Goal: Task Accomplishment & Management: Manage account settings

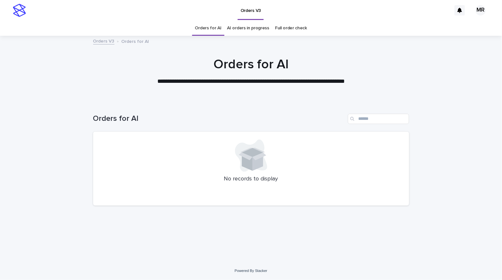
click at [254, 30] on link "AI orders in progress" at bounding box center [248, 28] width 42 height 15
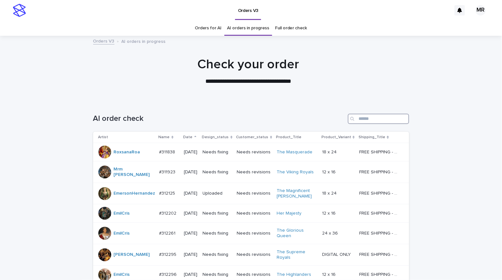
click at [368, 117] on input "Search" at bounding box center [378, 119] width 61 height 10
type input "***"
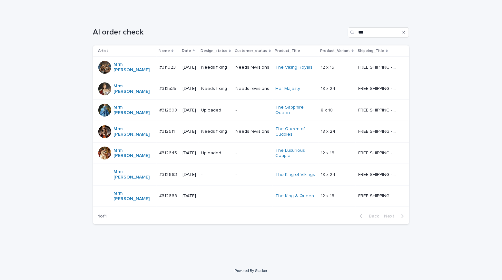
scroll to position [74, 0]
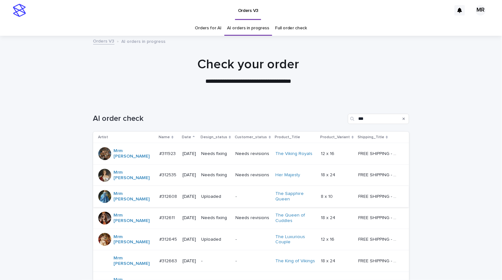
scroll to position [74, 0]
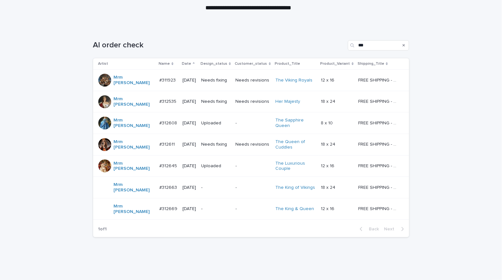
click at [230, 78] on td "Needs fixing" at bounding box center [216, 81] width 34 height 22
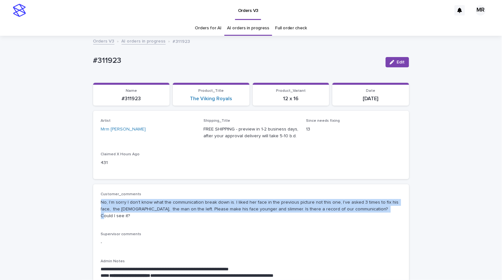
drag, startPoint x: 363, startPoint y: 209, endPoint x: 95, endPoint y: 198, distance: 268.2
click at [95, 198] on div "**********" at bounding box center [251, 244] width 316 height 121
copy p "No, I’m sorry I don’t know what the communication break down is. I liked her fa…"
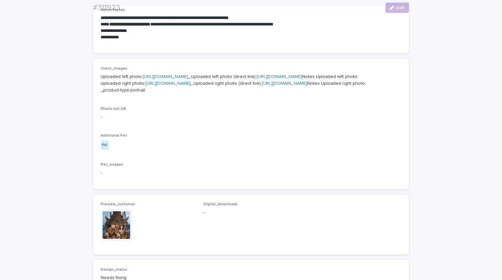
click at [76, 105] on div "**********" at bounding box center [251, 106] width 502 height 643
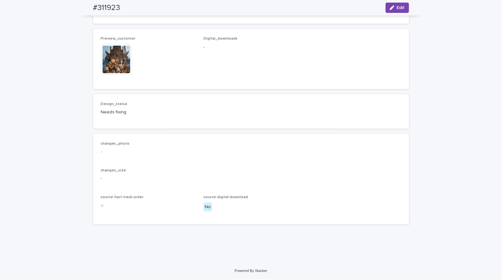
click at [115, 61] on img at bounding box center [116, 59] width 31 height 31
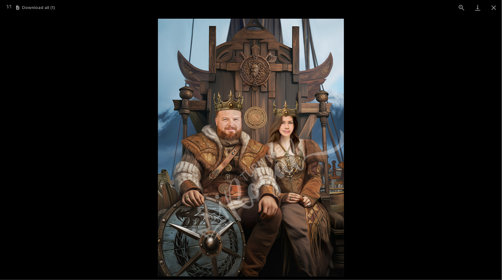
click at [60, 55] on picture at bounding box center [251, 147] width 502 height 265
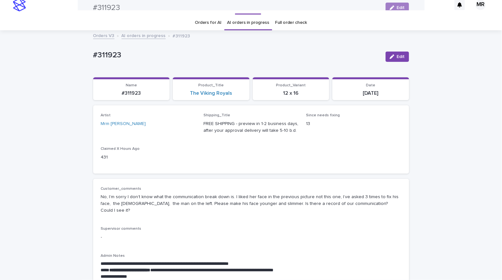
scroll to position [0, 0]
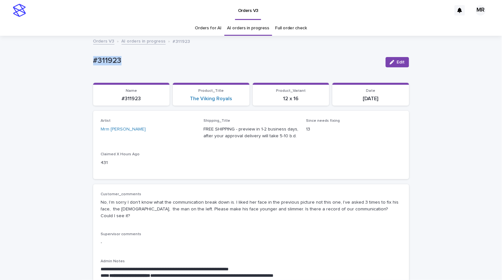
drag, startPoint x: 112, startPoint y: 61, endPoint x: 64, endPoint y: 59, distance: 48.4
copy p "#311923"
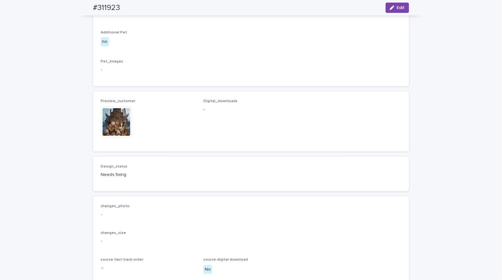
click at [119, 138] on img at bounding box center [116, 122] width 31 height 31
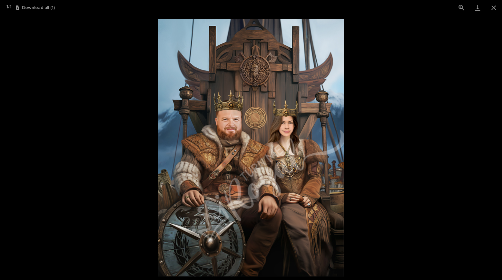
click at [61, 133] on picture at bounding box center [251, 147] width 502 height 265
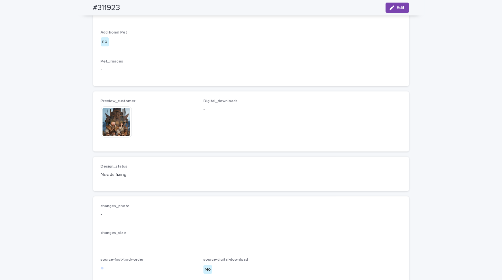
scroll to position [0, 0]
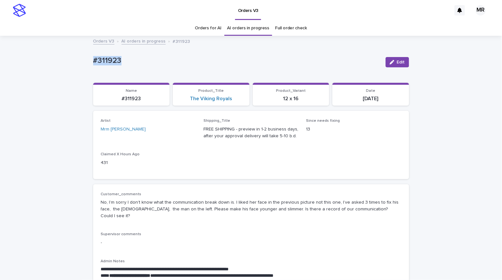
drag, startPoint x: 129, startPoint y: 62, endPoint x: 57, endPoint y: 61, distance: 71.9
copy p "#311923"
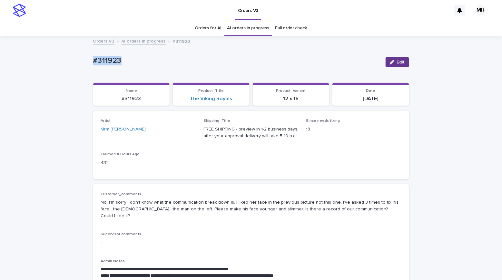
click at [401, 61] on span "Edit" at bounding box center [401, 62] width 8 height 5
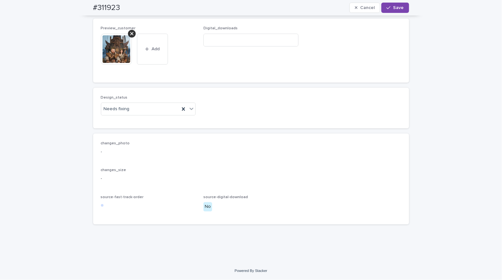
scroll to position [490, 0]
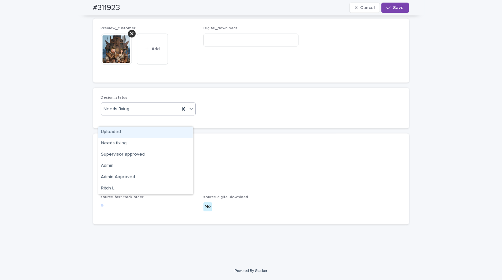
click at [113, 114] on div "Needs fixing" at bounding box center [140, 109] width 79 height 11
click at [115, 131] on div "Uploaded" at bounding box center [145, 132] width 94 height 11
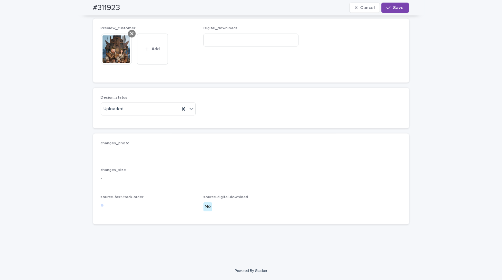
click at [130, 35] on icon at bounding box center [131, 33] width 3 height 3
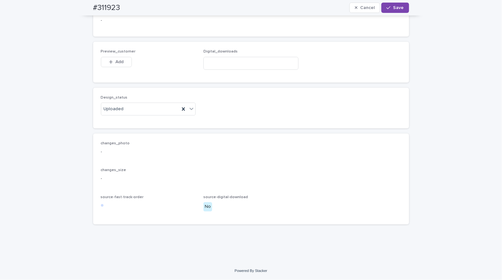
scroll to position [476, 0]
click at [115, 63] on span "Add" at bounding box center [119, 62] width 8 height 5
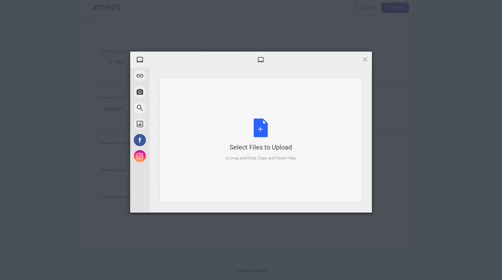
click at [264, 130] on div "Select Files to Upload or Drag and Drop, Copy and Paste Files" at bounding box center [260, 140] width 71 height 43
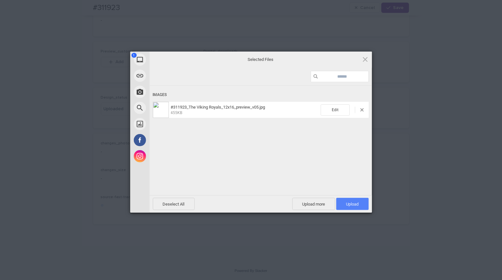
click at [353, 205] on span "Upload 1" at bounding box center [352, 204] width 13 height 5
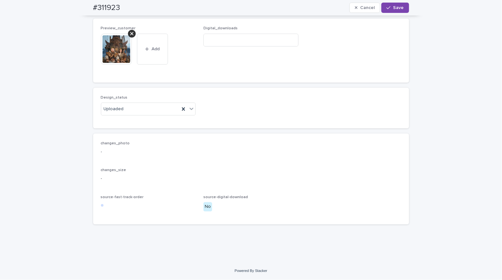
scroll to position [454, 0]
click at [396, 11] on button "Save" at bounding box center [394, 8] width 27 height 10
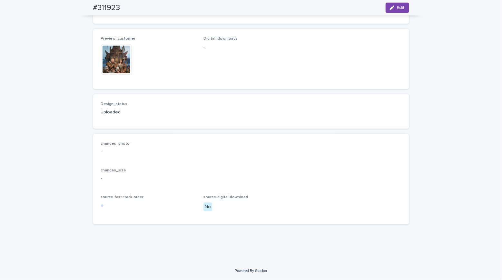
scroll to position [304, 0]
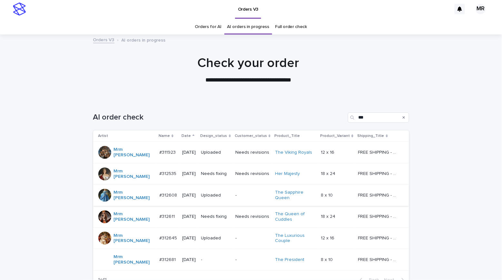
scroll to position [13, 0]
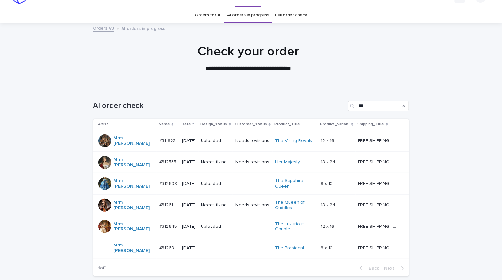
click at [229, 160] on p "Needs fixing" at bounding box center [215, 162] width 29 height 5
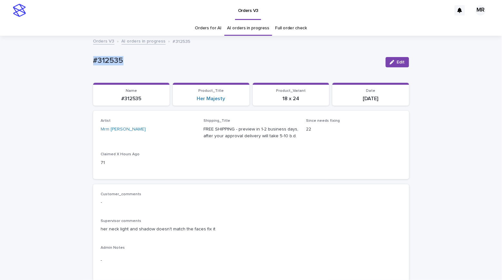
drag, startPoint x: 126, startPoint y: 63, endPoint x: 66, endPoint y: 60, distance: 59.7
copy p "#312535"
drag, startPoint x: 214, startPoint y: 225, endPoint x: 101, endPoint y: 228, distance: 112.6
click at [94, 228] on div "Customer_comments - Supervisor comments her neck light and shadow doesn't match…" at bounding box center [251, 232] width 316 height 97
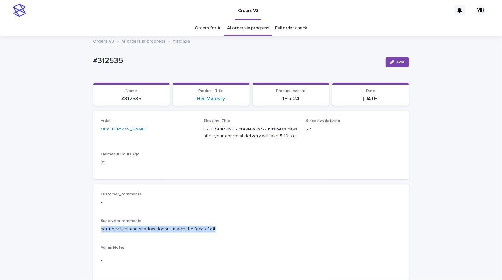
copy p "her neck light and shadow doesn't match the faces fix it"
click at [123, 57] on p "#312535" at bounding box center [236, 60] width 287 height 9
copy p "#312535"
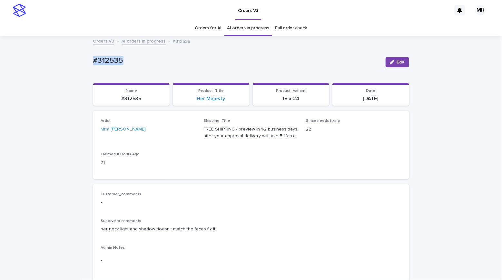
copy p "#312535"
click at [391, 60] on icon "button" at bounding box center [392, 62] width 5 height 5
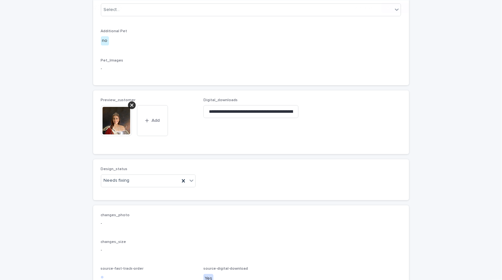
scroll to position [415, 0]
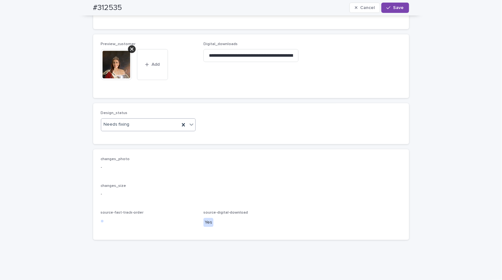
click at [129, 130] on div "Needs fixing" at bounding box center [140, 124] width 79 height 11
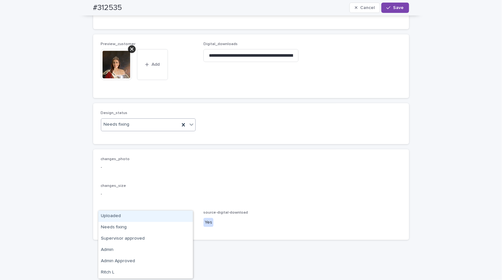
click at [123, 214] on div "Uploaded" at bounding box center [145, 216] width 94 height 11
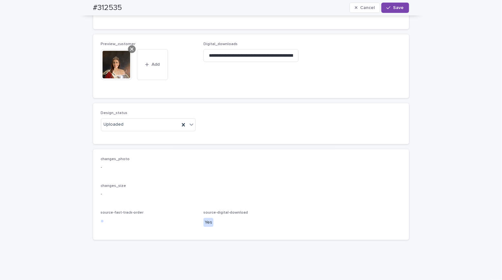
click at [130, 52] on icon at bounding box center [131, 48] width 3 height 5
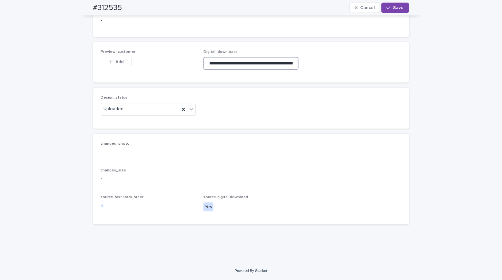
click at [252, 70] on input "**********" at bounding box center [250, 63] width 95 height 13
click at [125, 67] on button "Add" at bounding box center [116, 62] width 31 height 10
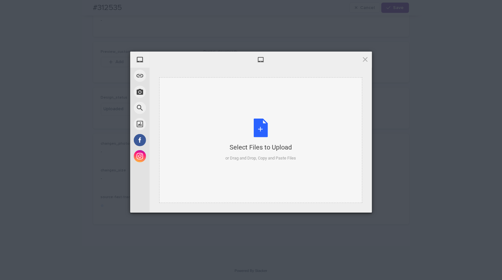
click at [255, 129] on div "Select Files to Upload or Drag and Drop, Copy and Paste Files" at bounding box center [260, 140] width 71 height 43
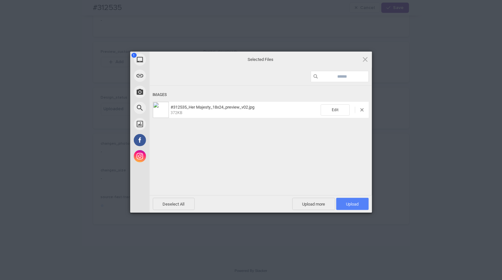
click at [353, 203] on span "Upload 1" at bounding box center [352, 204] width 13 height 5
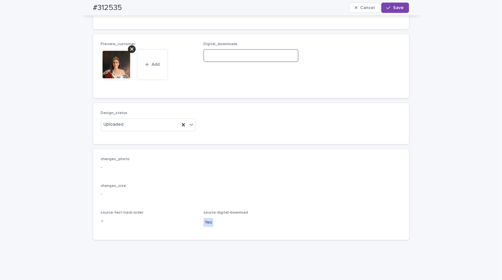
click at [216, 62] on input at bounding box center [250, 55] width 95 height 13
paste input "**********"
type input "**********"
click at [399, 8] on span "Save" at bounding box center [398, 7] width 11 height 5
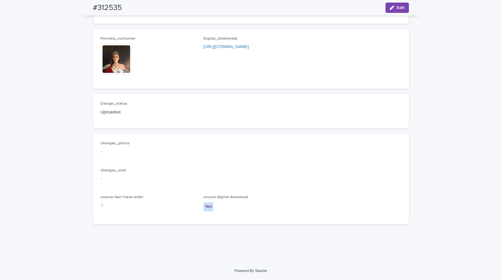
drag, startPoint x: 30, startPoint y: 87, endPoint x: 44, endPoint y: 27, distance: 61.8
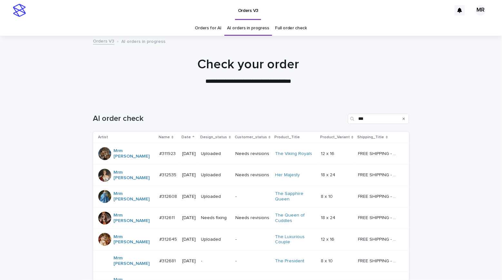
scroll to position [74, 0]
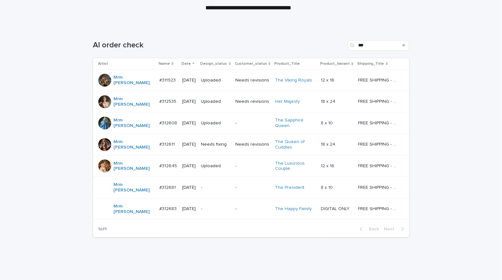
click at [227, 142] on p "Needs fixing" at bounding box center [215, 144] width 29 height 5
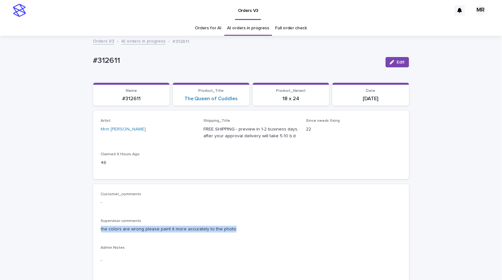
drag, startPoint x: 238, startPoint y: 228, endPoint x: 87, endPoint y: 225, distance: 150.6
drag, startPoint x: 126, startPoint y: 64, endPoint x: 130, endPoint y: 63, distance: 4.5
click at [126, 64] on p "#312611" at bounding box center [236, 60] width 287 height 9
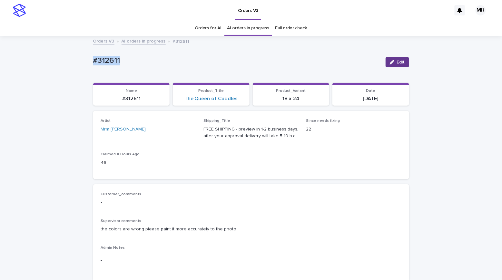
click at [401, 60] on span "Edit" at bounding box center [401, 62] width 8 height 5
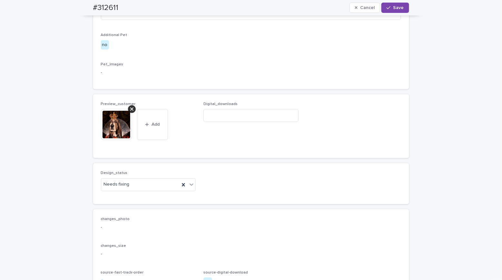
scroll to position [330, 0]
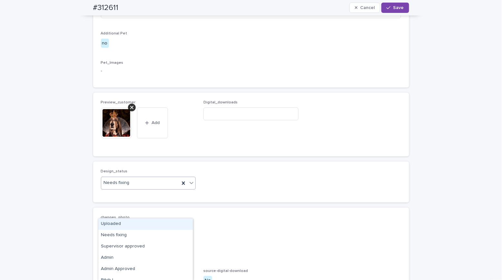
click at [111, 220] on div "Uploaded" at bounding box center [145, 224] width 94 height 11
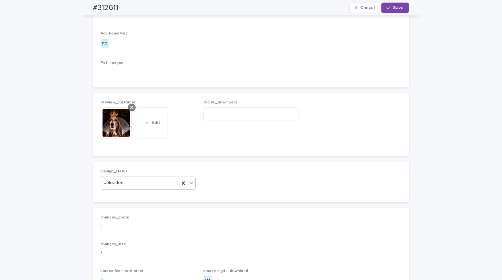
click at [130, 110] on icon at bounding box center [131, 107] width 3 height 5
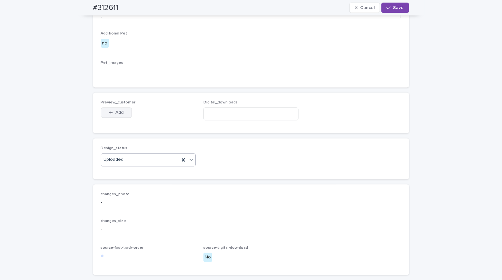
click at [118, 115] on span "Add" at bounding box center [119, 113] width 8 height 5
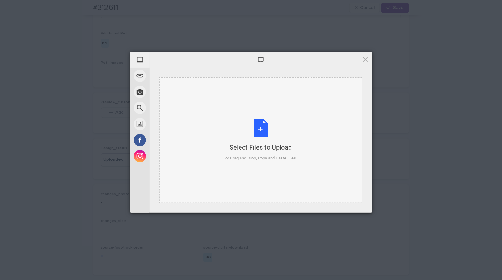
click at [267, 127] on div "Select Files to Upload or Drag and Drop, Copy and Paste Files" at bounding box center [260, 140] width 71 height 43
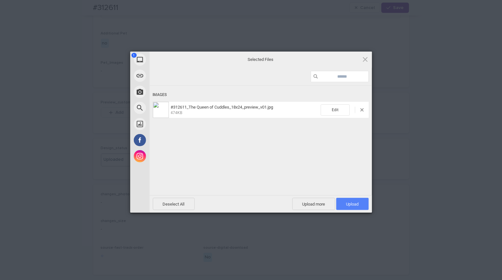
click at [360, 204] on span "Upload 1" at bounding box center [352, 204] width 33 height 12
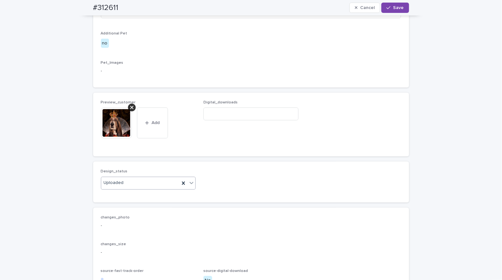
scroll to position [164, 0]
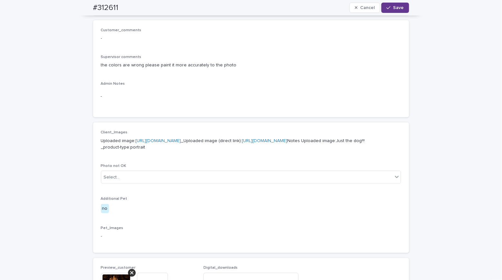
click at [399, 7] on span "Save" at bounding box center [398, 7] width 11 height 5
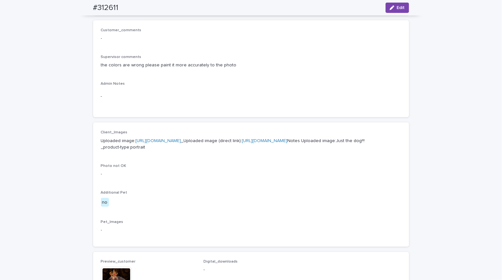
click at [74, 48] on div "Loading... Saving… Loading... Saving… #312611 Edit #312611 Edit Sorry, there wa…" at bounding box center [251, 178] width 502 height 613
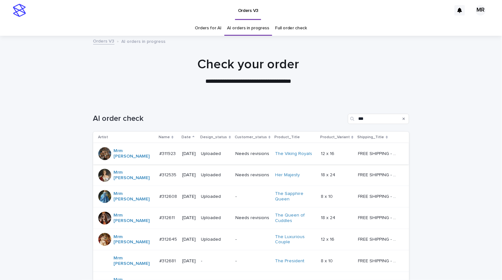
scroll to position [64, 0]
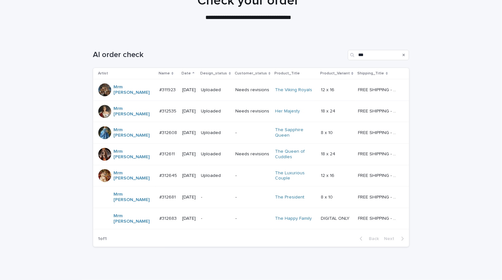
click at [221, 192] on div "-" at bounding box center [215, 197] width 29 height 11
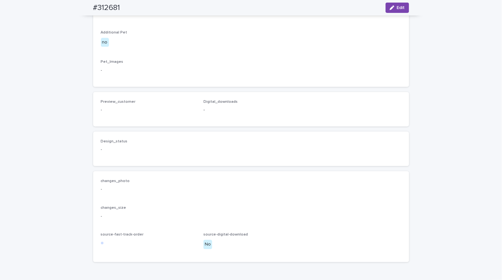
scroll to position [229, 0]
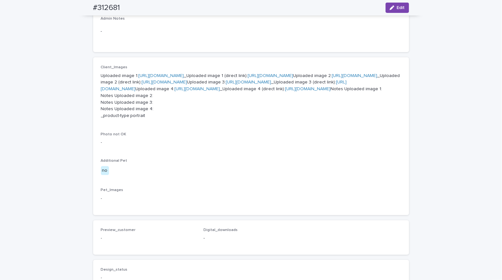
click at [151, 78] on link "https://cdn.shopify.com-uploadkit.app/s/files/1/0033/4807/0511/files/download.h…" at bounding box center [161, 76] width 45 height 5
click at [332, 78] on link "https://cdn.shopify.com-uploadkit.app/s/files/1/0033/4807/0511/files/download.h…" at bounding box center [354, 76] width 45 height 5
click at [226, 83] on link "https://cdn.shopify.com-uploadkit.app/s/files/1/0033/4807/0511/files/download.h…" at bounding box center [248, 80] width 45 height 5
click at [175, 90] on link "https://cdn.shopify.com-uploadkit.app/s/files/1/0033/4807/0511/files/download.h…" at bounding box center [197, 87] width 45 height 5
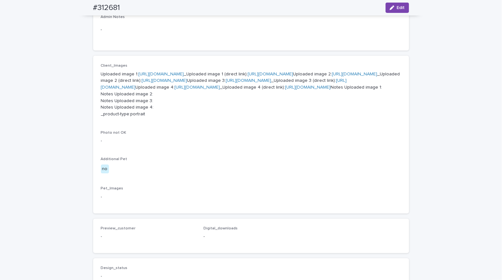
click at [43, 37] on div "Loading... Saving… Loading... Saving… #312681 Edit #312681 Edit Sorry, there wa…" at bounding box center [251, 116] width 502 height 621
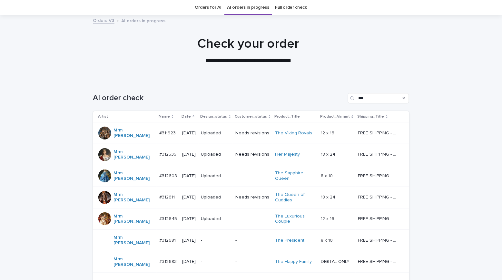
scroll to position [30, 0]
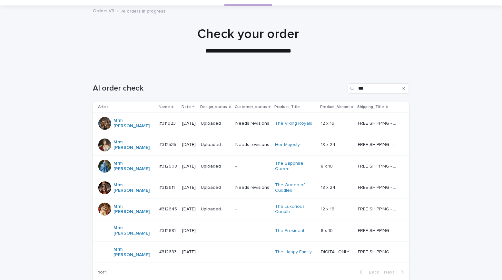
click at [438, 207] on div "Loading... Saving… Loading... Saving… AI order check *** Artist Name Date Desig…" at bounding box center [251, 195] width 502 height 248
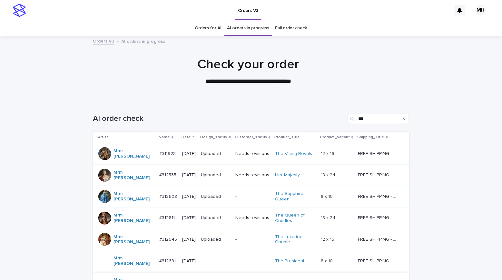
scroll to position [4, 0]
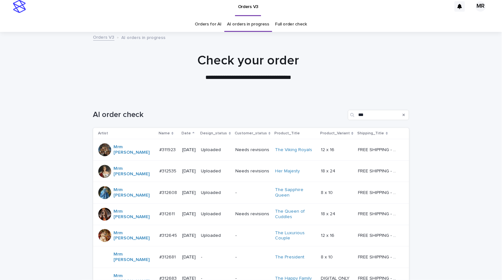
click at [212, 253] on div "-" at bounding box center [215, 256] width 29 height 7
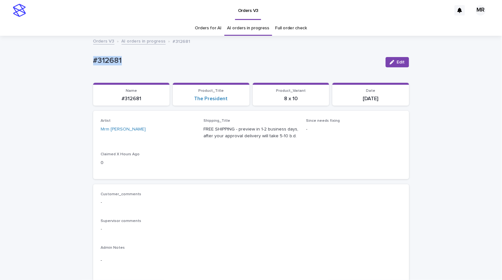
drag, startPoint x: 123, startPoint y: 64, endPoint x: 63, endPoint y: 63, distance: 60.0
copy p "#312681"
click at [207, 99] on link "The President" at bounding box center [211, 99] width 34 height 6
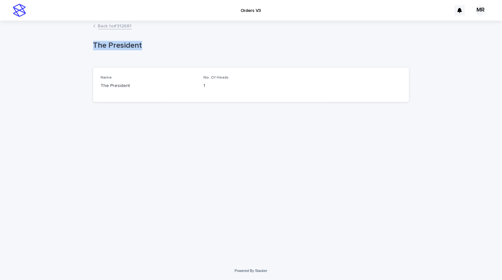
drag, startPoint x: 139, startPoint y: 47, endPoint x: 61, endPoint y: 44, distance: 78.7
click at [70, 44] on div "Loading... Saving… Loading... Saving… The President The President Sorry, there …" at bounding box center [251, 141] width 502 height 241
drag, startPoint x: 45, startPoint y: 32, endPoint x: 54, endPoint y: 0, distance: 32.6
click at [45, 31] on div "Loading... Saving… Loading... Saving… The President The President Sorry, there …" at bounding box center [251, 141] width 502 height 241
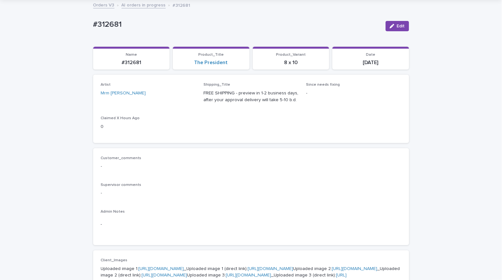
scroll to position [21, 0]
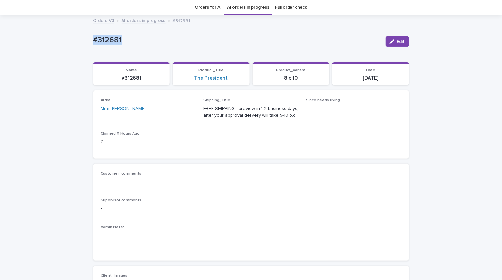
drag, startPoint x: 87, startPoint y: 39, endPoint x: 61, endPoint y: 39, distance: 26.4
copy p "#312681"
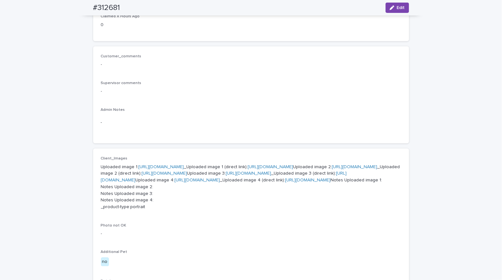
scroll to position [0, 0]
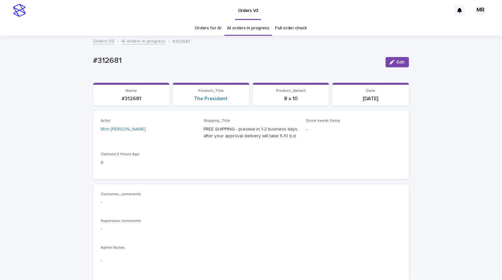
click at [303, 0] on div "Orders V3" at bounding box center [240, 10] width 422 height 21
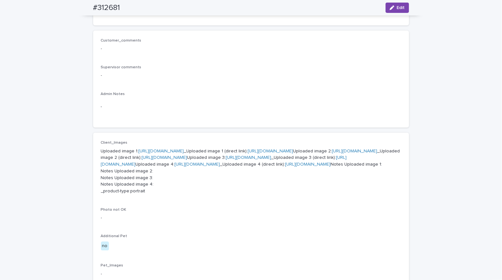
click at [165, 149] on link "[URL][DOMAIN_NAME]" at bounding box center [161, 151] width 45 height 5
click at [332, 153] on link "[URL][DOMAIN_NAME]" at bounding box center [354, 151] width 45 height 5
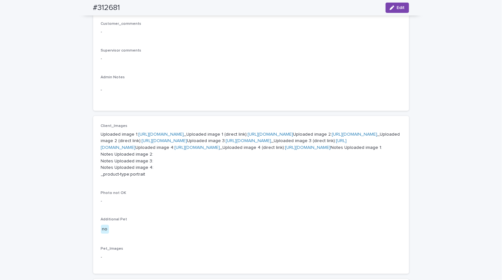
scroll to position [182, 0]
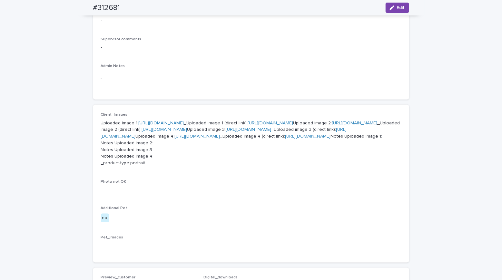
click at [226, 132] on link "[URL][DOMAIN_NAME]" at bounding box center [248, 129] width 45 height 5
click at [175, 137] on link "[URL][DOMAIN_NAME]" at bounding box center [197, 135] width 45 height 5
click at [458, 81] on div "Loading... Saving… Loading... Saving… #312681 Edit #312681 Edit Sorry, there wa…" at bounding box center [251, 163] width 502 height 621
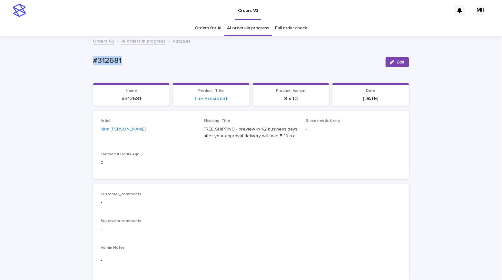
drag, startPoint x: 120, startPoint y: 63, endPoint x: 61, endPoint y: 61, distance: 59.0
copy p "#312681"
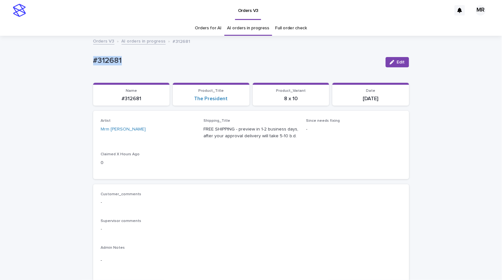
copy p "#312681"
click at [401, 62] on span "Edit" at bounding box center [401, 62] width 8 height 5
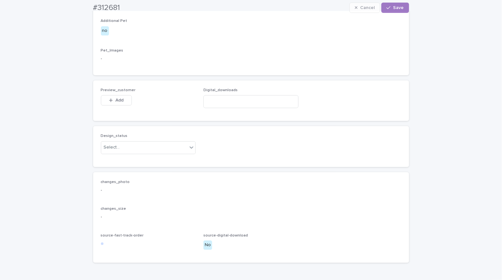
scroll to position [423, 0]
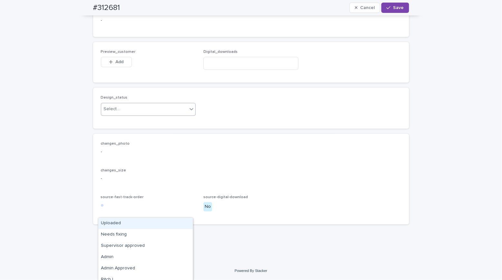
click at [113, 113] on div "Select..." at bounding box center [112, 109] width 16 height 7
click at [115, 223] on div "Uploaded" at bounding box center [145, 223] width 94 height 11
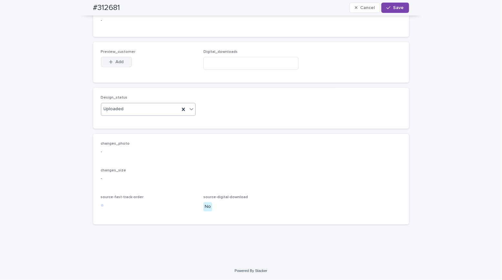
click at [117, 64] on span "Add" at bounding box center [119, 62] width 8 height 5
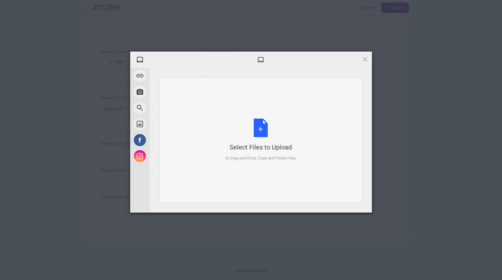
click at [265, 129] on div "Select Files to Upload or Drag and Drop, Copy and Paste Files" at bounding box center [260, 140] width 71 height 43
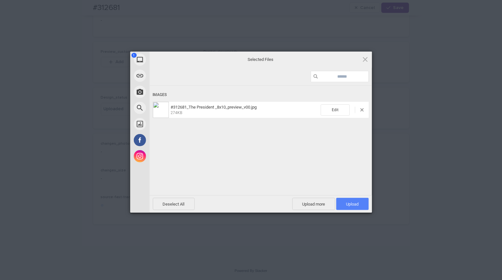
click at [362, 204] on span "Upload 1" at bounding box center [352, 204] width 33 height 12
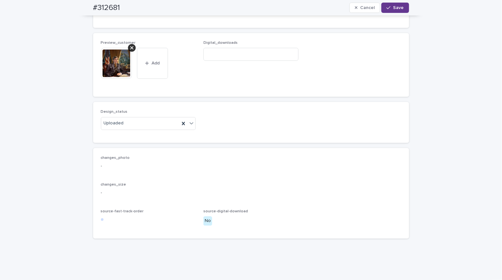
click at [393, 6] on span "Save" at bounding box center [398, 7] width 11 height 5
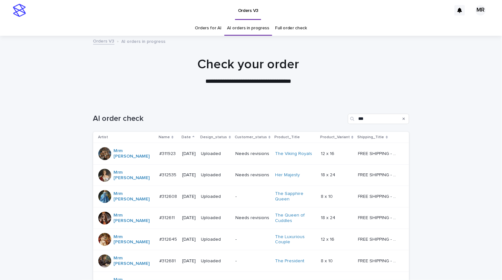
scroll to position [74, 0]
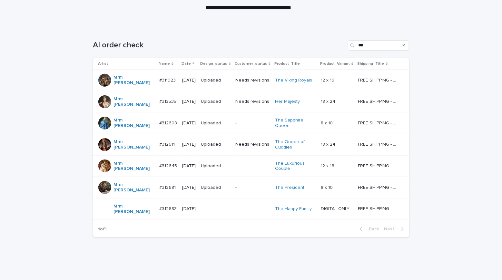
click at [218, 206] on p "-" at bounding box center [215, 208] width 29 height 5
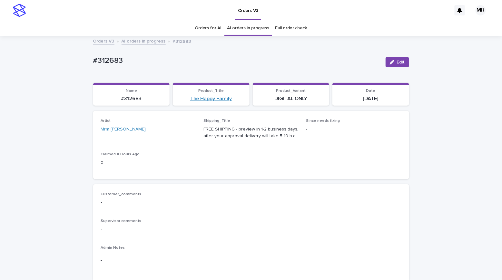
click at [219, 100] on link "The Happy Family" at bounding box center [211, 99] width 42 height 6
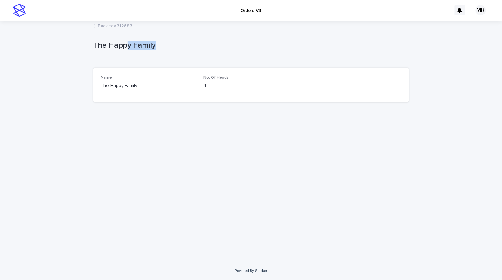
drag, startPoint x: 183, startPoint y: 54, endPoint x: 98, endPoint y: 37, distance: 87.0
click at [105, 38] on div "The Happy Family" at bounding box center [251, 47] width 316 height 26
copy p "The Happy Family"
drag, startPoint x: 48, startPoint y: 30, endPoint x: 61, endPoint y: 3, distance: 30.2
click at [48, 30] on div "Back to #312683" at bounding box center [251, 26] width 502 height 9
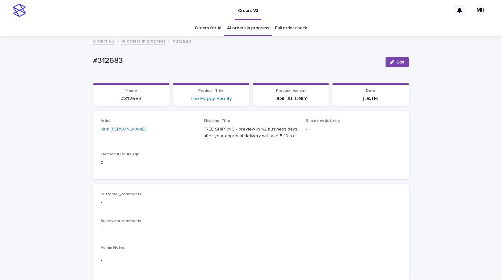
scroll to position [21, 0]
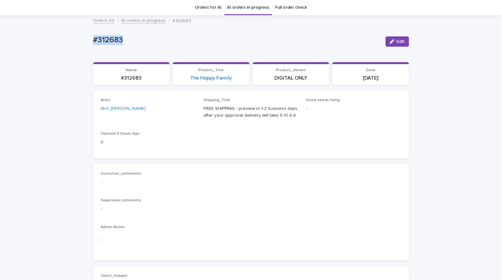
drag, startPoint x: 126, startPoint y: 42, endPoint x: 75, endPoint y: 40, distance: 51.6
copy p "#312683"
click at [215, 77] on link "The Happy Family" at bounding box center [211, 78] width 42 height 6
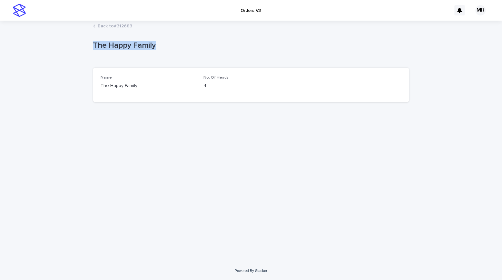
drag, startPoint x: 168, startPoint y: 50, endPoint x: 77, endPoint y: 48, distance: 91.3
click at [71, 46] on div "Loading... Saving… Loading... Saving… The Happy Family The Happy Family Sorry, …" at bounding box center [251, 141] width 502 height 241
copy p "The Happy Family"
click at [36, 49] on div "Loading... Saving… Loading... Saving… The Happy Family The Happy Family Sorry, …" at bounding box center [251, 141] width 502 height 241
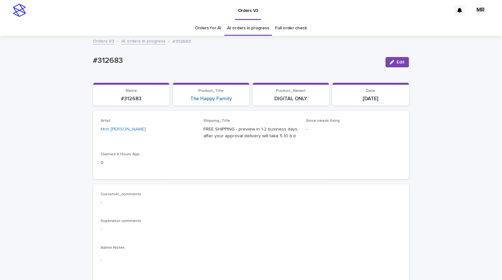
scroll to position [21, 0]
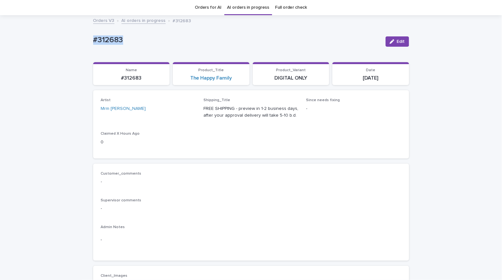
drag, startPoint x: 52, startPoint y: 41, endPoint x: 29, endPoint y: 41, distance: 23.2
copy p "#312683"
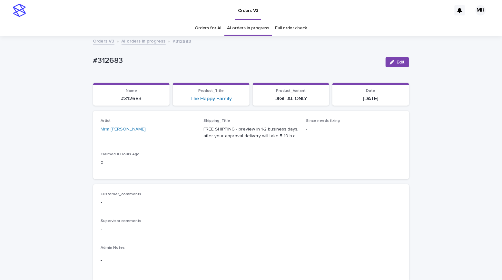
click at [120, 59] on p "#312683" at bounding box center [236, 60] width 287 height 9
drag, startPoint x: 108, startPoint y: 61, endPoint x: 64, endPoint y: 60, distance: 44.2
copy p "#312683"
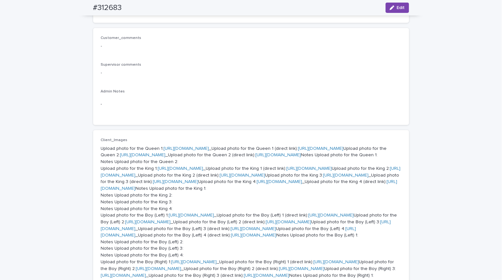
click at [171, 146] on link "[URL][DOMAIN_NAME]" at bounding box center [186, 148] width 45 height 5
click at [166, 157] on link "[URL][DOMAIN_NAME]" at bounding box center [142, 155] width 45 height 5
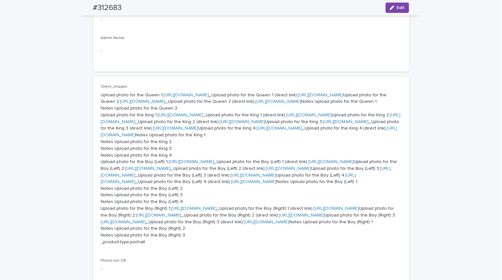
click at [171, 117] on link "[URL][DOMAIN_NAME]" at bounding box center [180, 115] width 45 height 5
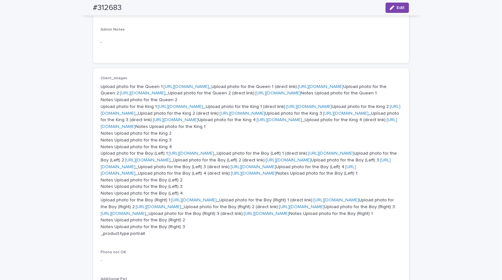
click at [175, 116] on link "[URL][DOMAIN_NAME]" at bounding box center [251, 109] width 300 height 11
click at [323, 116] on link "[URL][DOMAIN_NAME]" at bounding box center [345, 113] width 45 height 5
click at [257, 122] on link "[URL][DOMAIN_NAME]" at bounding box center [279, 120] width 45 height 5
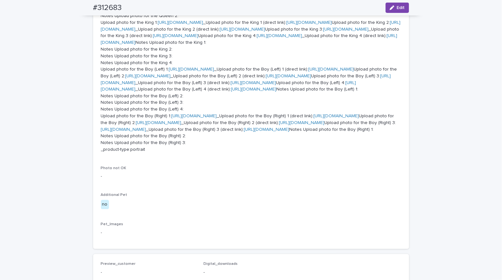
scroll to position [439, 0]
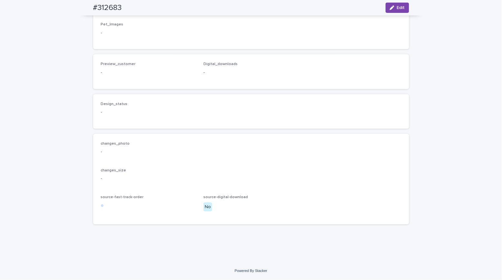
scroll to position [574, 0]
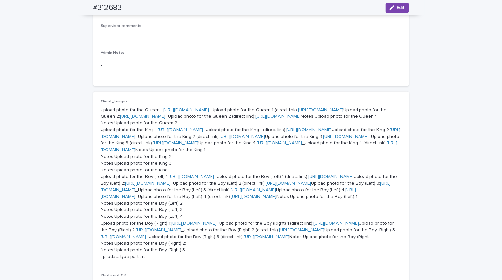
scroll to position [0, 0]
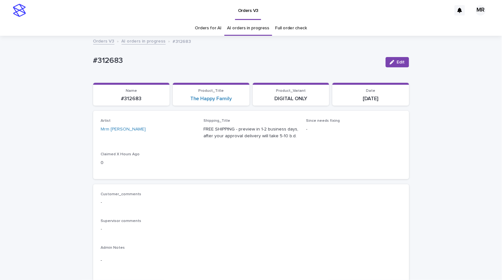
drag, startPoint x: 119, startPoint y: 63, endPoint x: 75, endPoint y: 61, distance: 43.9
copy p "#312683"
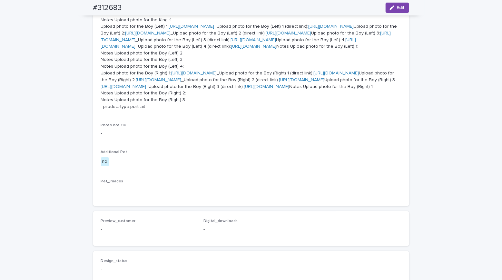
scroll to position [353, 0]
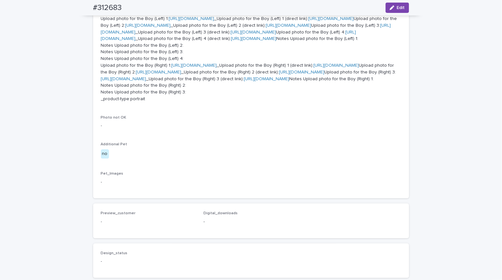
click at [182, 21] on link "[URL][DOMAIN_NAME]" at bounding box center [191, 18] width 45 height 5
drag, startPoint x: 158, startPoint y: 181, endPoint x: 76, endPoint y: 180, distance: 82.2
click at [76, 180] on div "Loading... Saving… Loading... Saving… #312683 Edit #312683 Edit Sorry, there wa…" at bounding box center [251, 47] width 502 height 728
copy p "Upload photo for the Boy (Left"
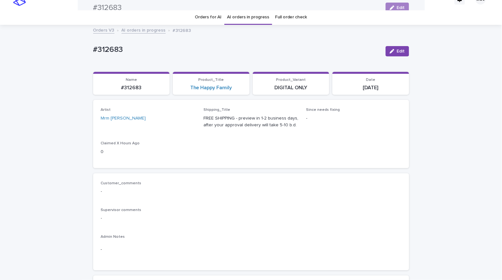
scroll to position [0, 0]
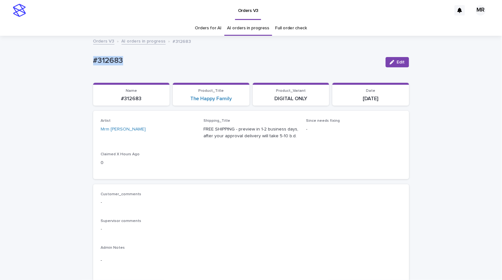
copy p "#312683"
click at [55, 26] on div "Orders for AI AI orders in progress Full order check" at bounding box center [251, 28] width 502 height 15
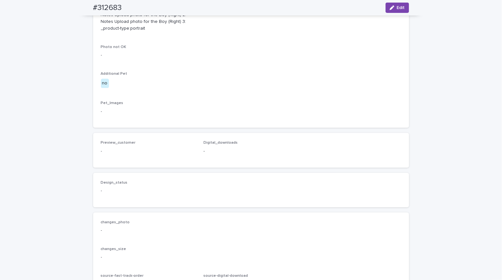
scroll to position [356, 0]
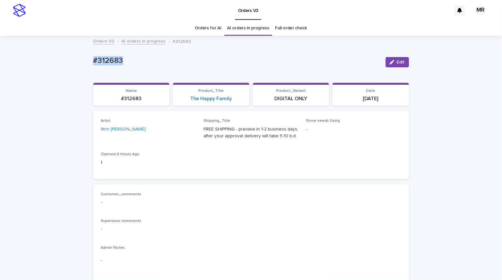
drag, startPoint x: 124, startPoint y: 62, endPoint x: 69, endPoint y: 61, distance: 55.1
copy p "#312683"
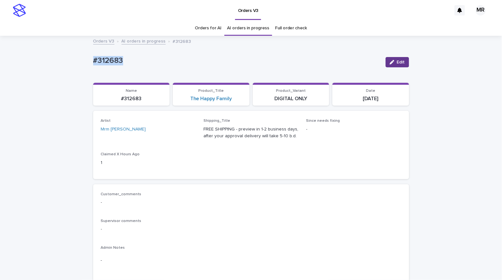
click at [393, 65] on button "Edit" at bounding box center [398, 62] width 24 height 10
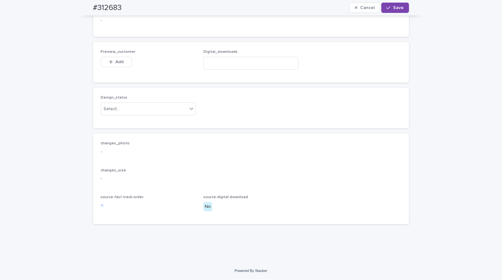
scroll to position [872, 0]
click at [112, 107] on div "Select..." at bounding box center [112, 109] width 16 height 7
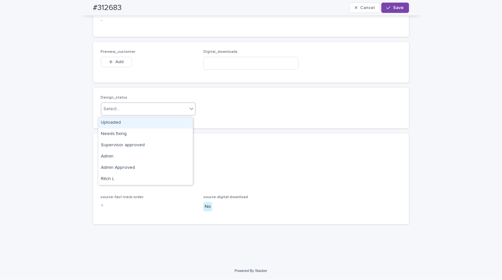
click at [111, 121] on div "Uploaded" at bounding box center [145, 122] width 94 height 11
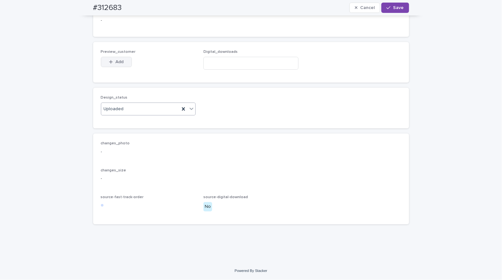
click at [115, 63] on span "Add" at bounding box center [119, 62] width 8 height 5
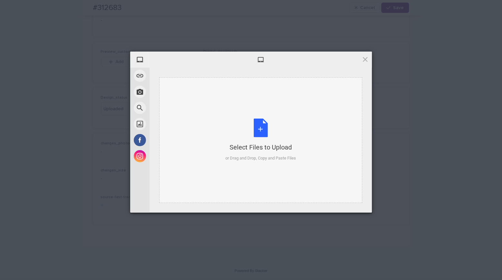
click at [260, 130] on div "Select Files to Upload or Drag and Drop, Copy and Paste Files" at bounding box center [260, 140] width 71 height 43
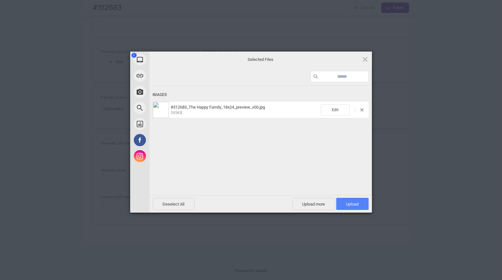
click at [359, 205] on span "Upload 1" at bounding box center [352, 204] width 13 height 5
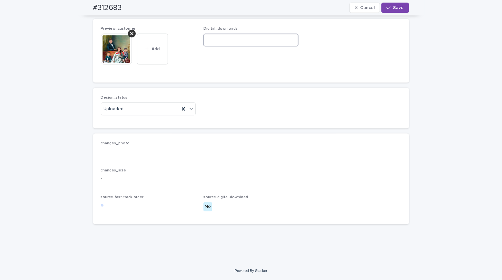
click at [207, 46] on input at bounding box center [250, 40] width 95 height 13
paste input "**********"
type input "**********"
click at [403, 8] on button "Save" at bounding box center [394, 8] width 27 height 10
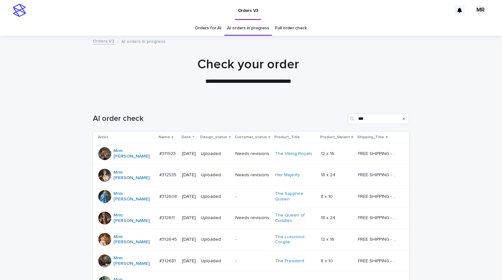
scroll to position [74, 0]
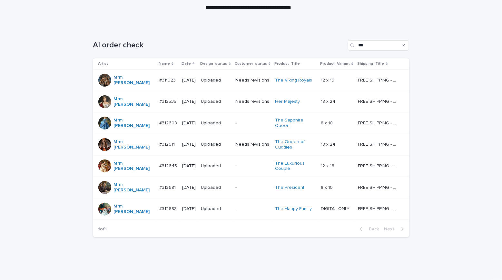
click at [49, 38] on div "Loading... Saving… Loading... Saving… AI order check *** Artist Name Date Desig…" at bounding box center [251, 151] width 502 height 248
